Goal: Find specific page/section: Find specific page/section

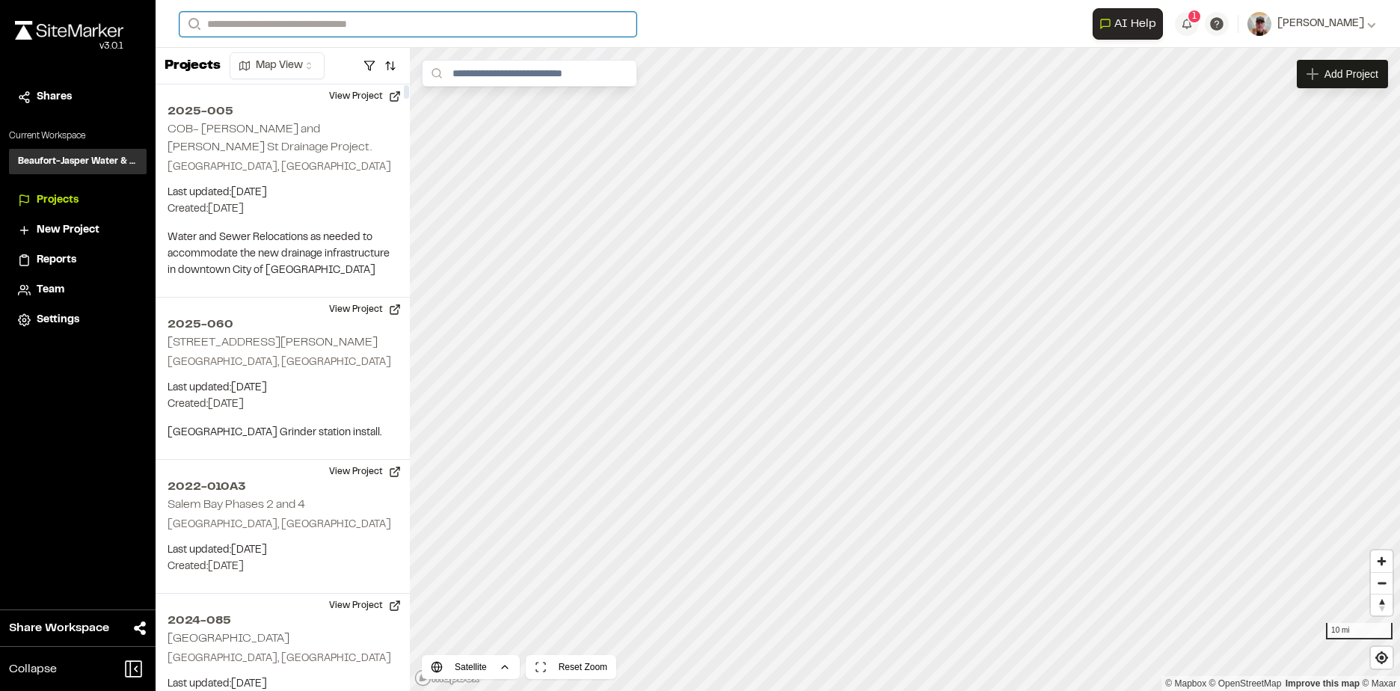
click at [253, 19] on input "Search" at bounding box center [407, 24] width 457 height 25
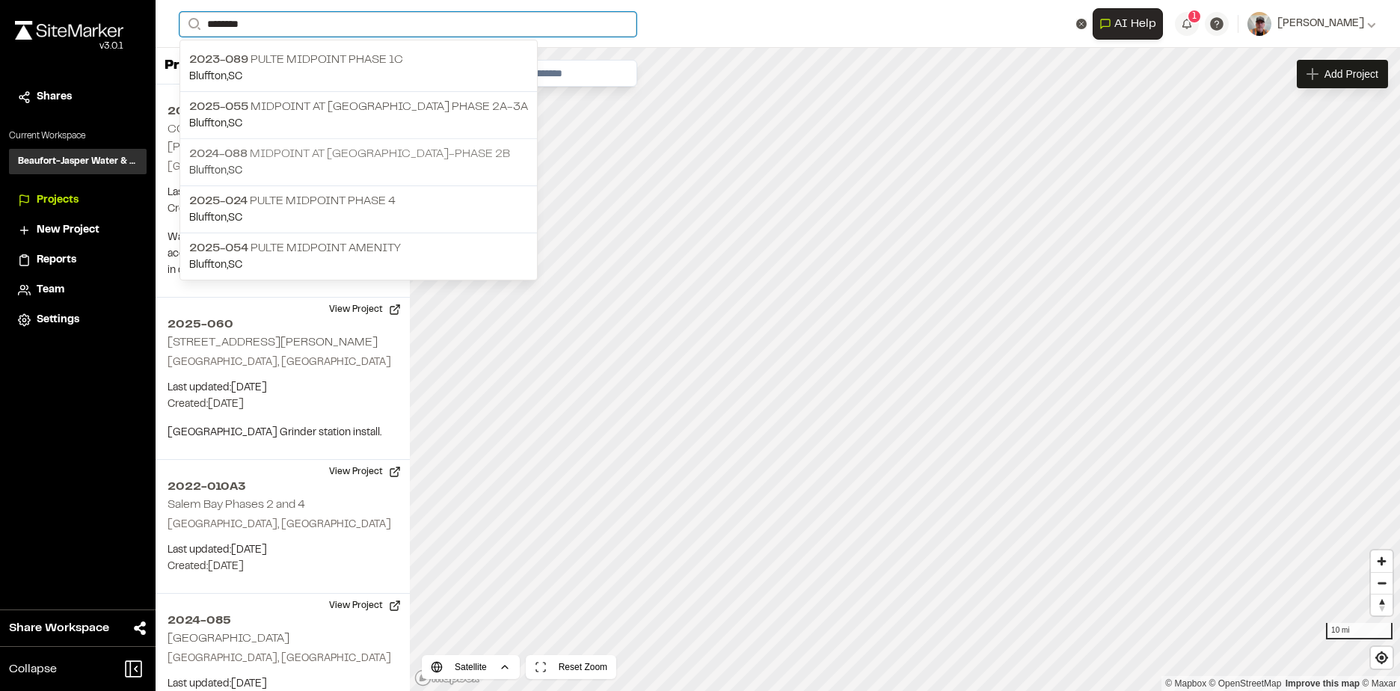
type input "********"
click at [408, 154] on p "2024-088 Midpoint at [GEOGRAPHIC_DATA]-Phase 2B" at bounding box center [358, 154] width 339 height 18
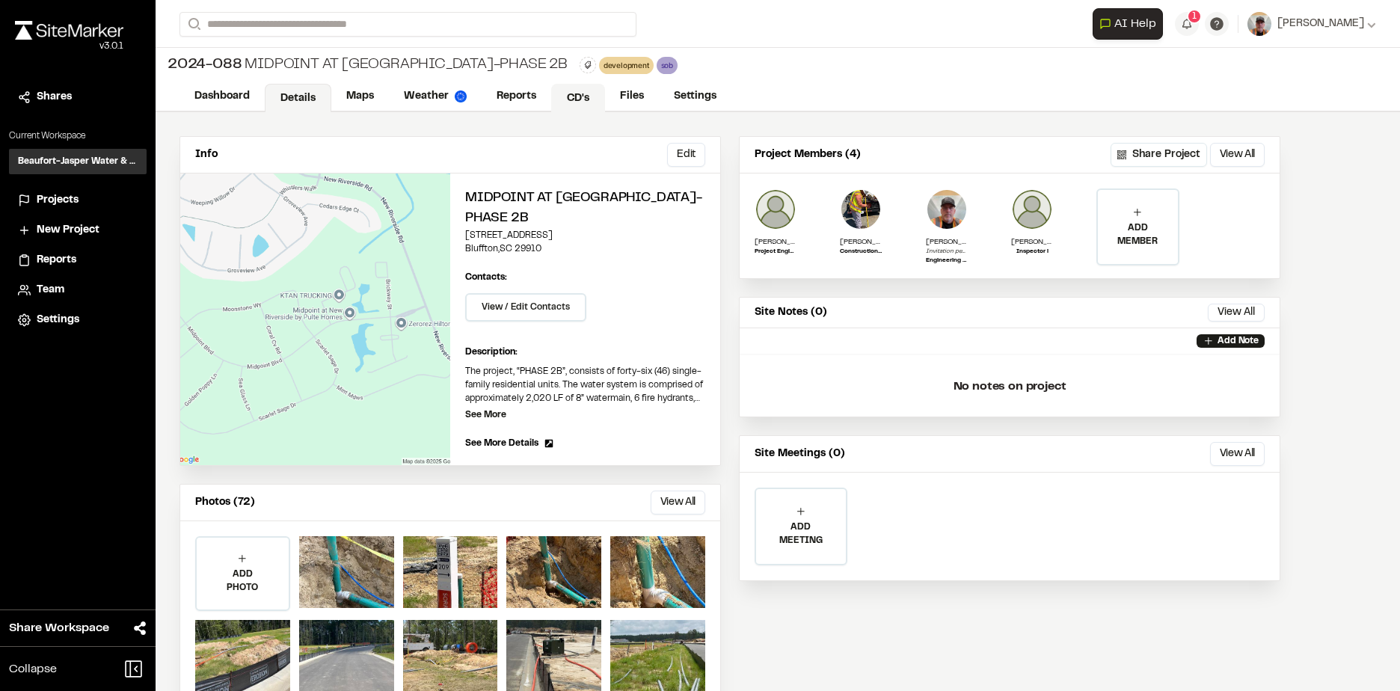
click at [575, 93] on link "CD's" at bounding box center [578, 98] width 54 height 28
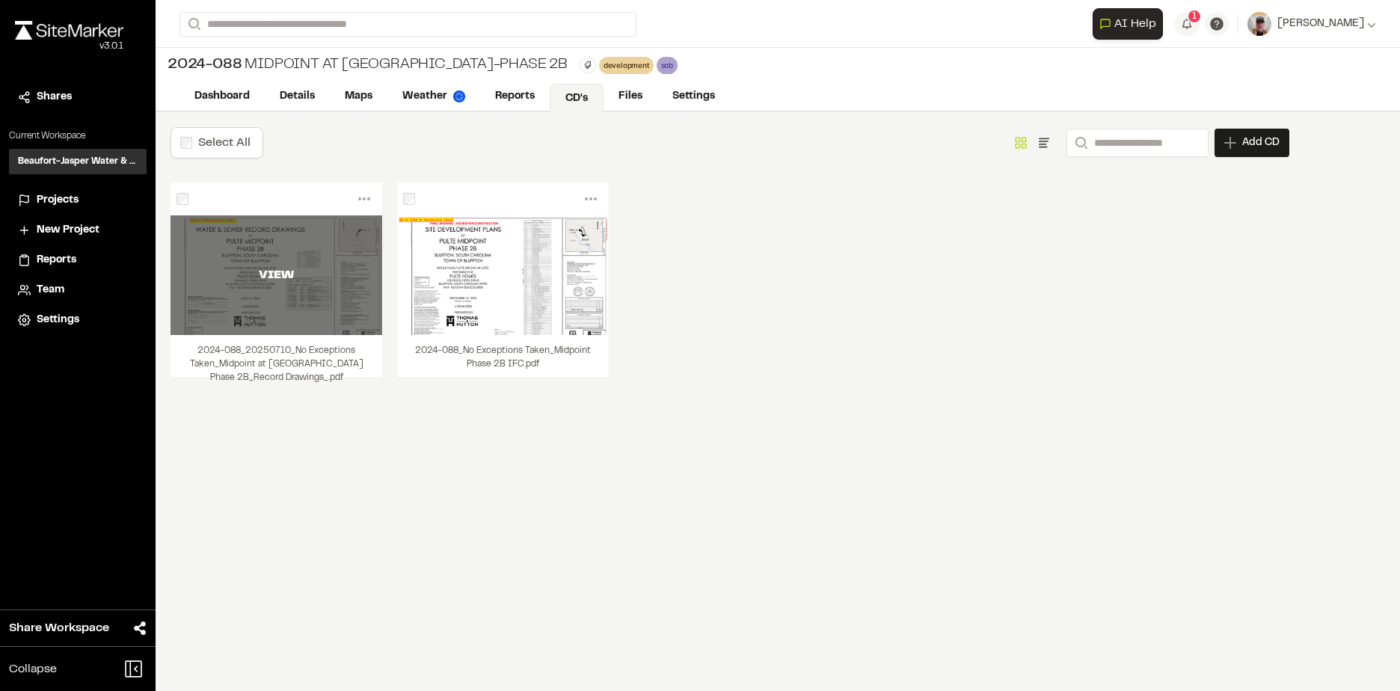
click at [304, 309] on div "VIEW" at bounding box center [276, 275] width 212 height 120
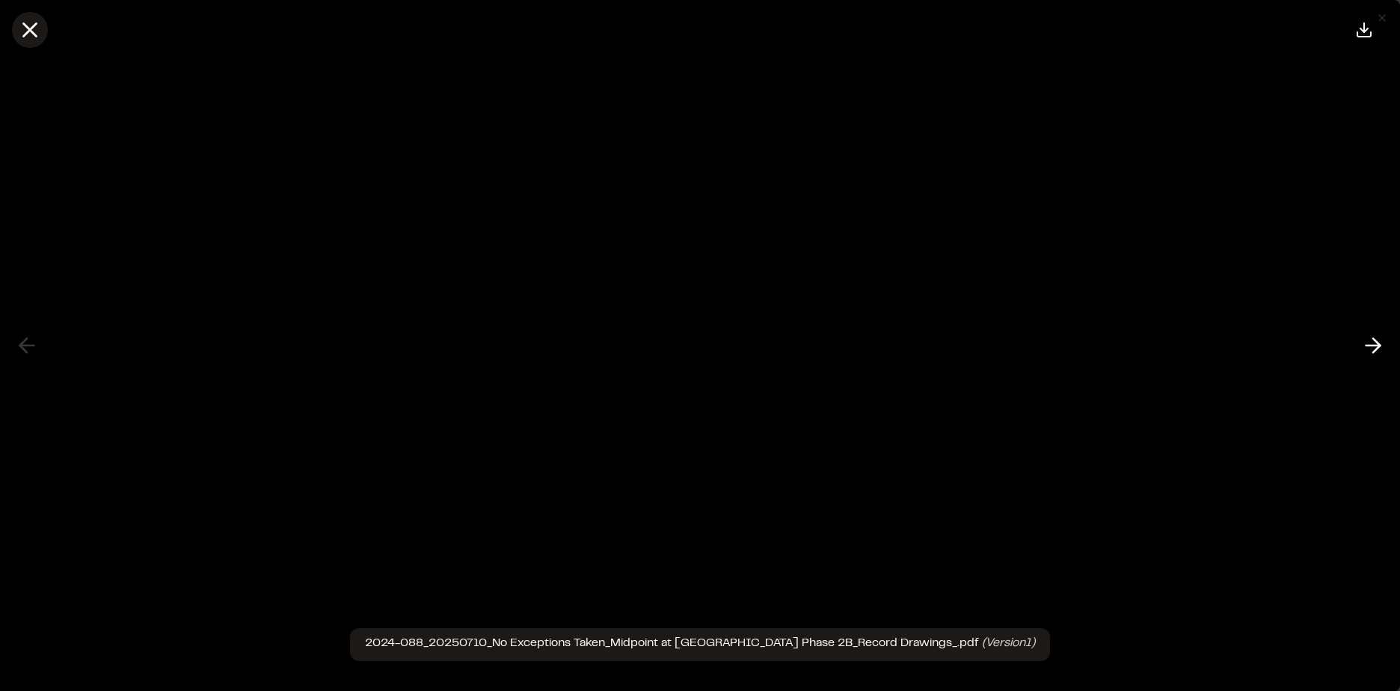
click at [28, 28] on line at bounding box center [30, 30] width 13 height 13
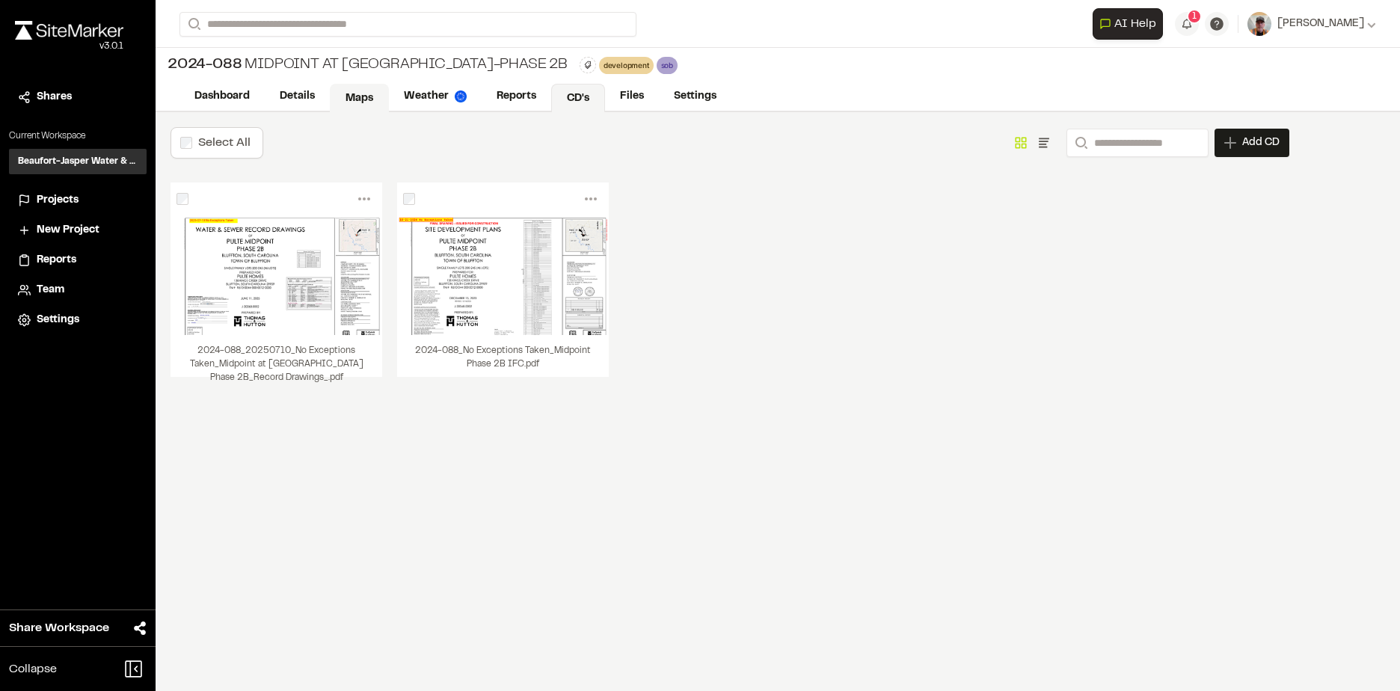
click at [355, 93] on link "Maps" at bounding box center [359, 98] width 59 height 28
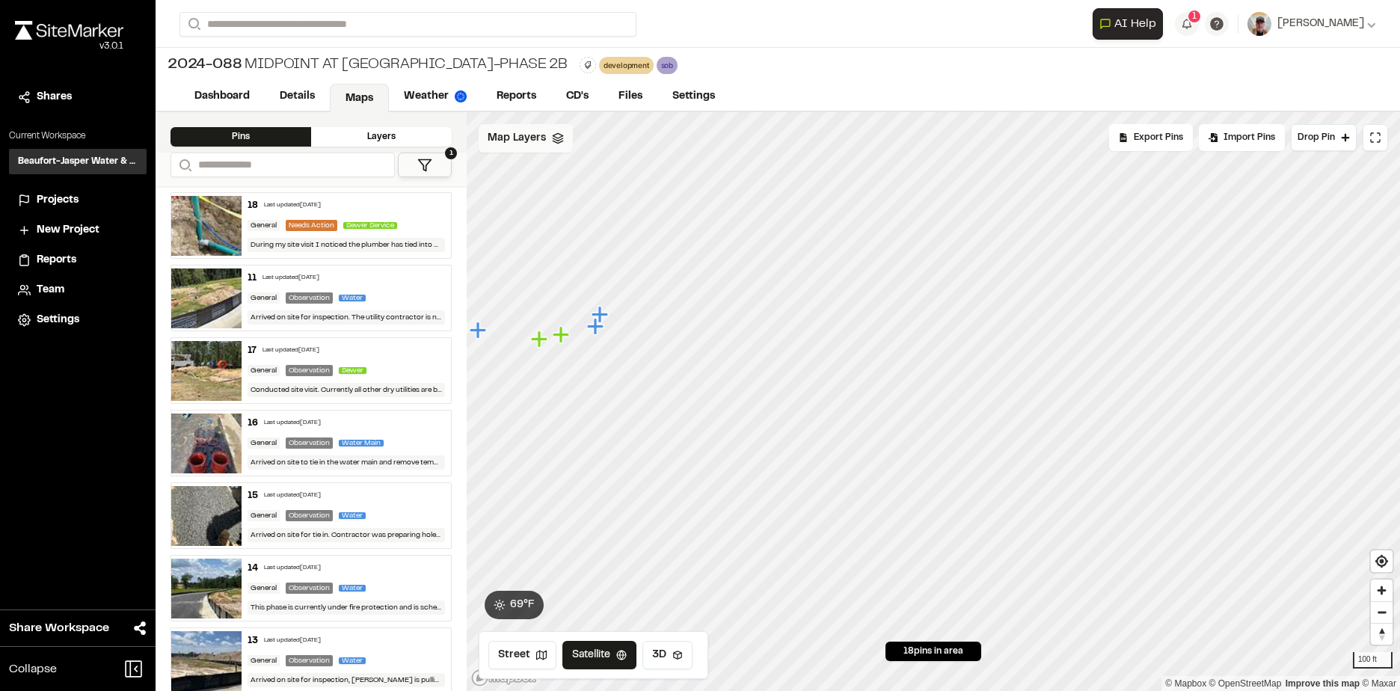
click at [554, 133] on icon at bounding box center [558, 138] width 12 height 12
